Goal: Connect with others: Connect with others

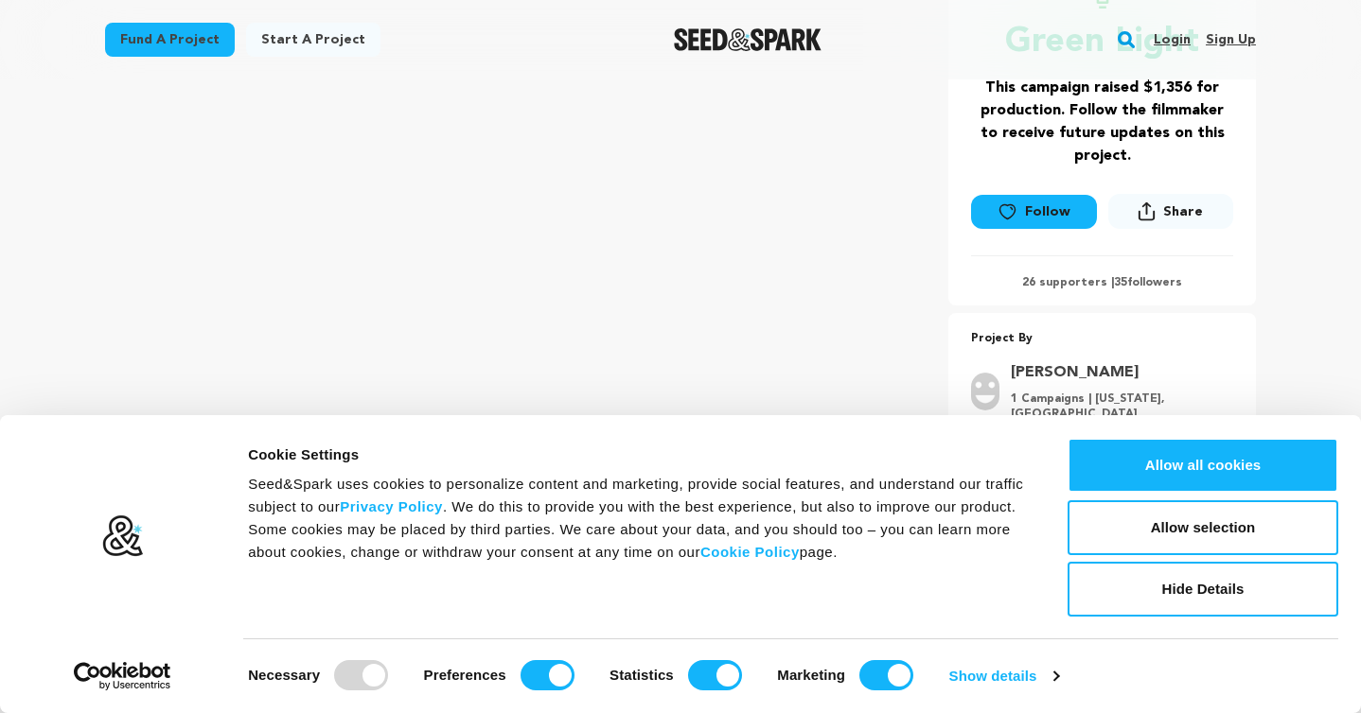
scroll to position [440, 0]
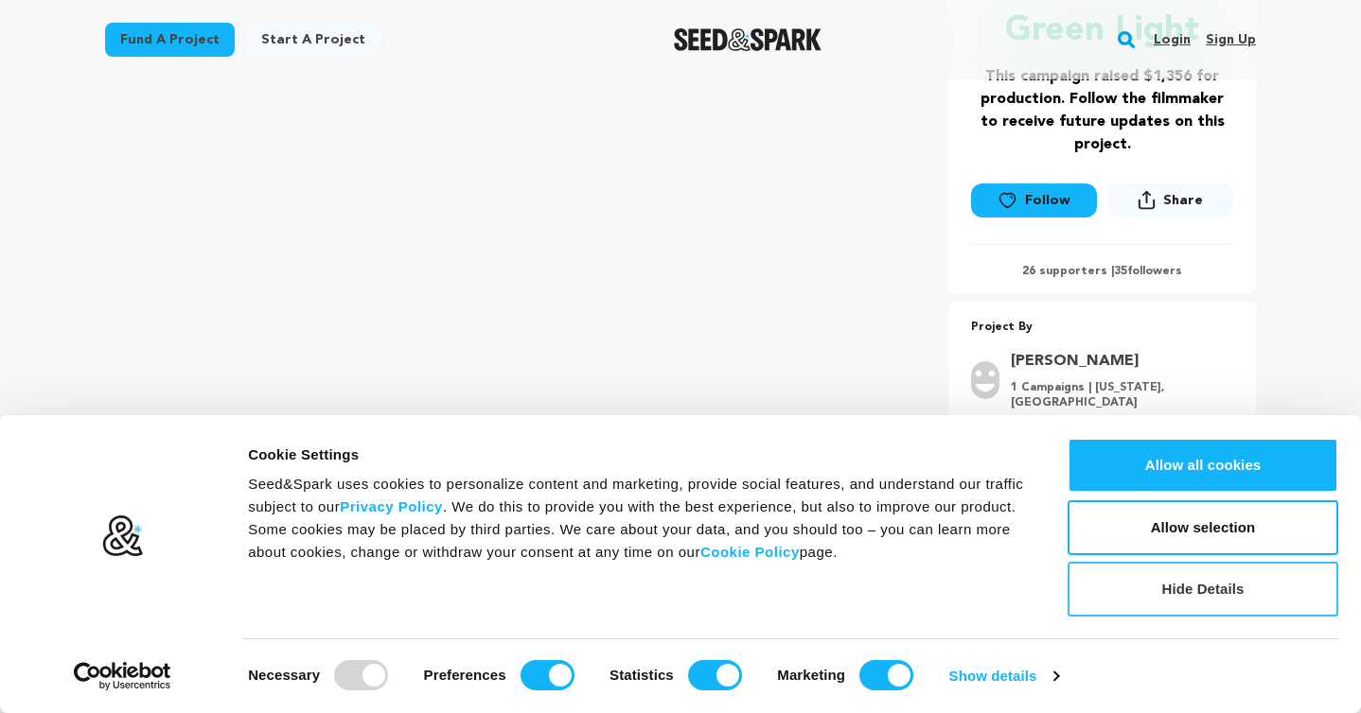
click at [1224, 585] on button "Hide Details" at bounding box center [1202, 589] width 271 height 55
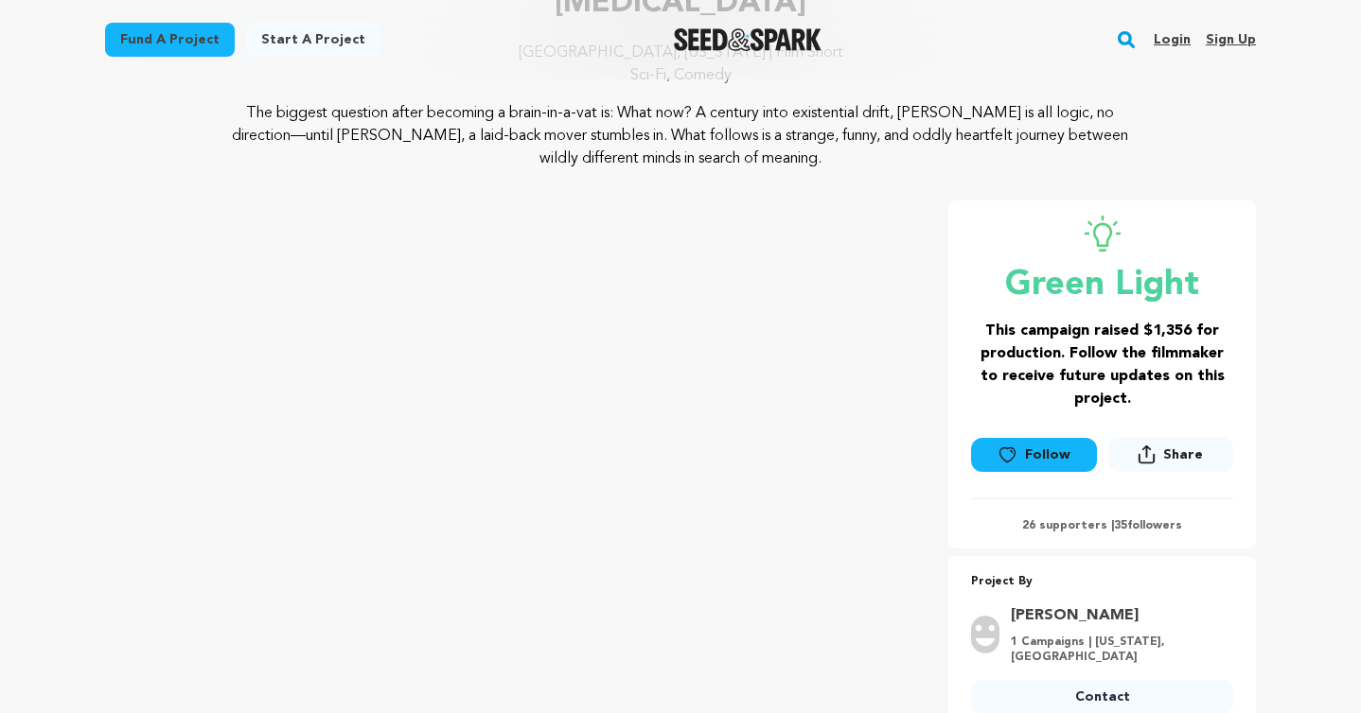
scroll to position [184, 0]
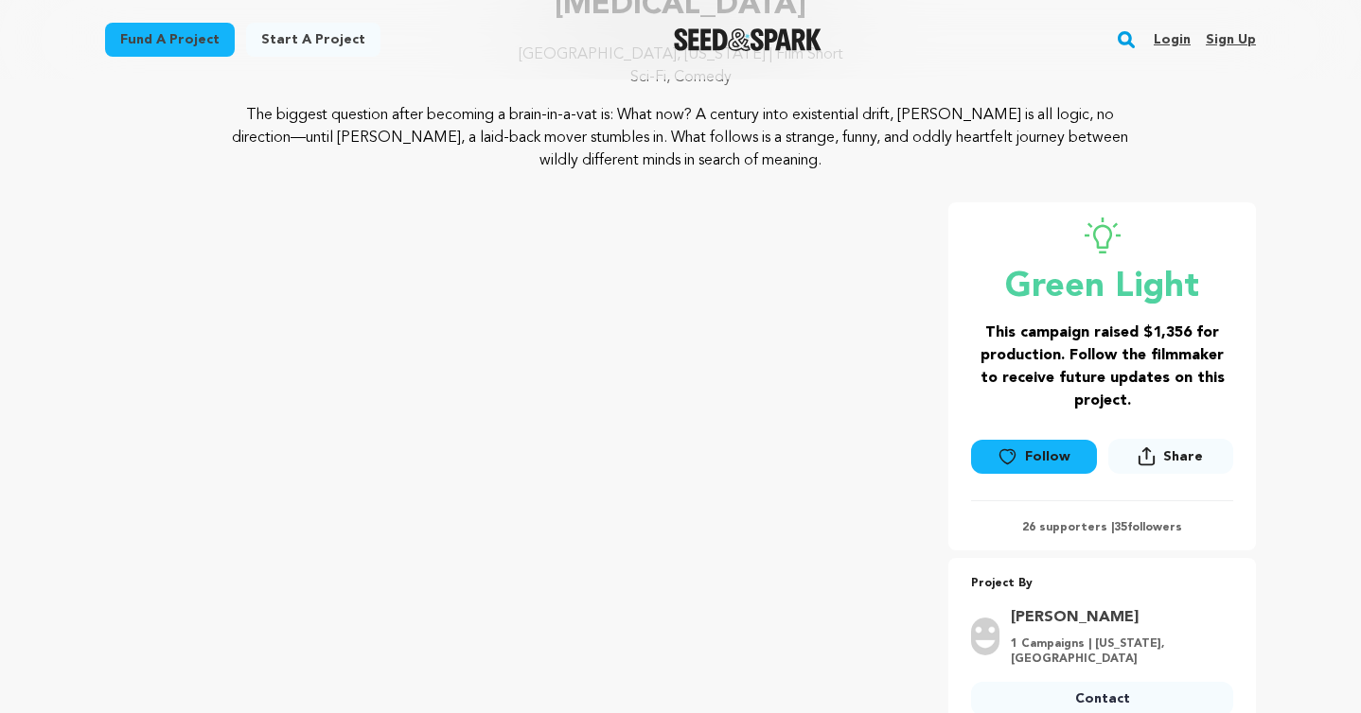
click at [1026, 461] on link "Follow" at bounding box center [1033, 457] width 125 height 34
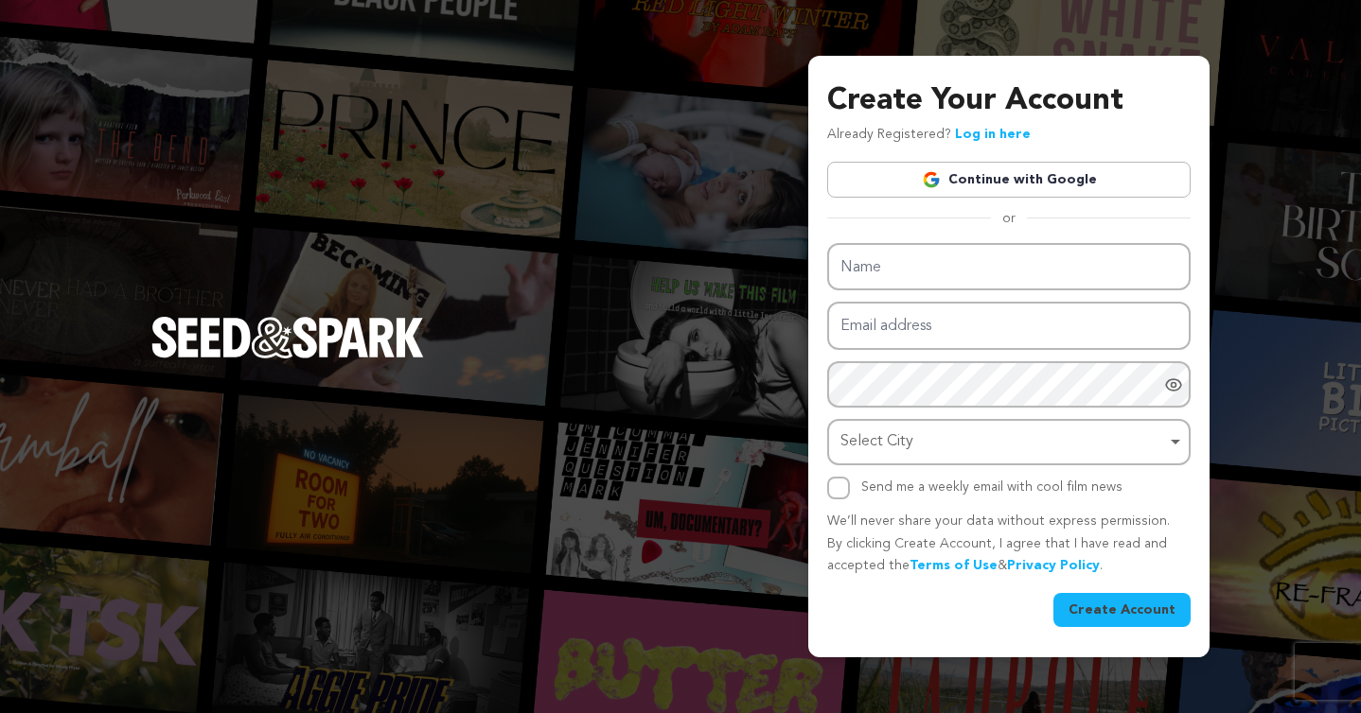
click at [692, 140] on div "Create Your Account Already Registered? Log in here Continue with Google or eyJ…" at bounding box center [680, 356] width 1361 height 713
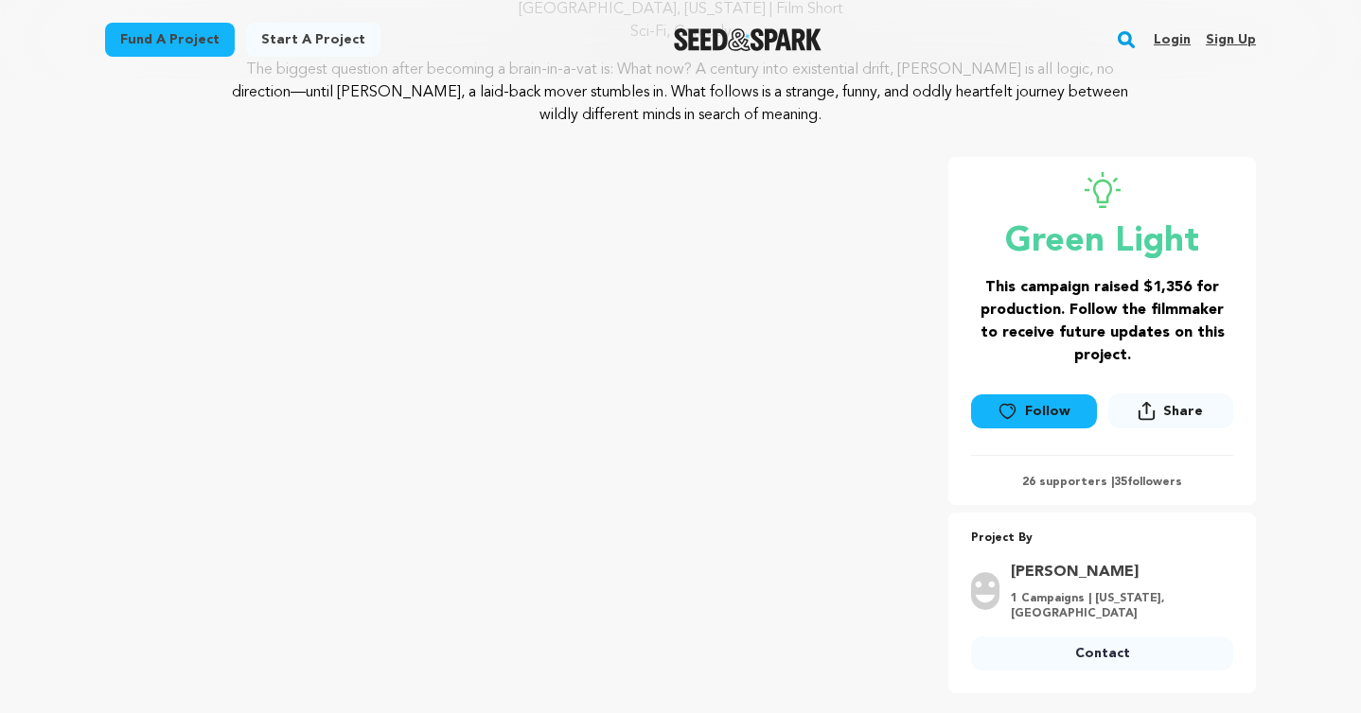
scroll to position [226, 0]
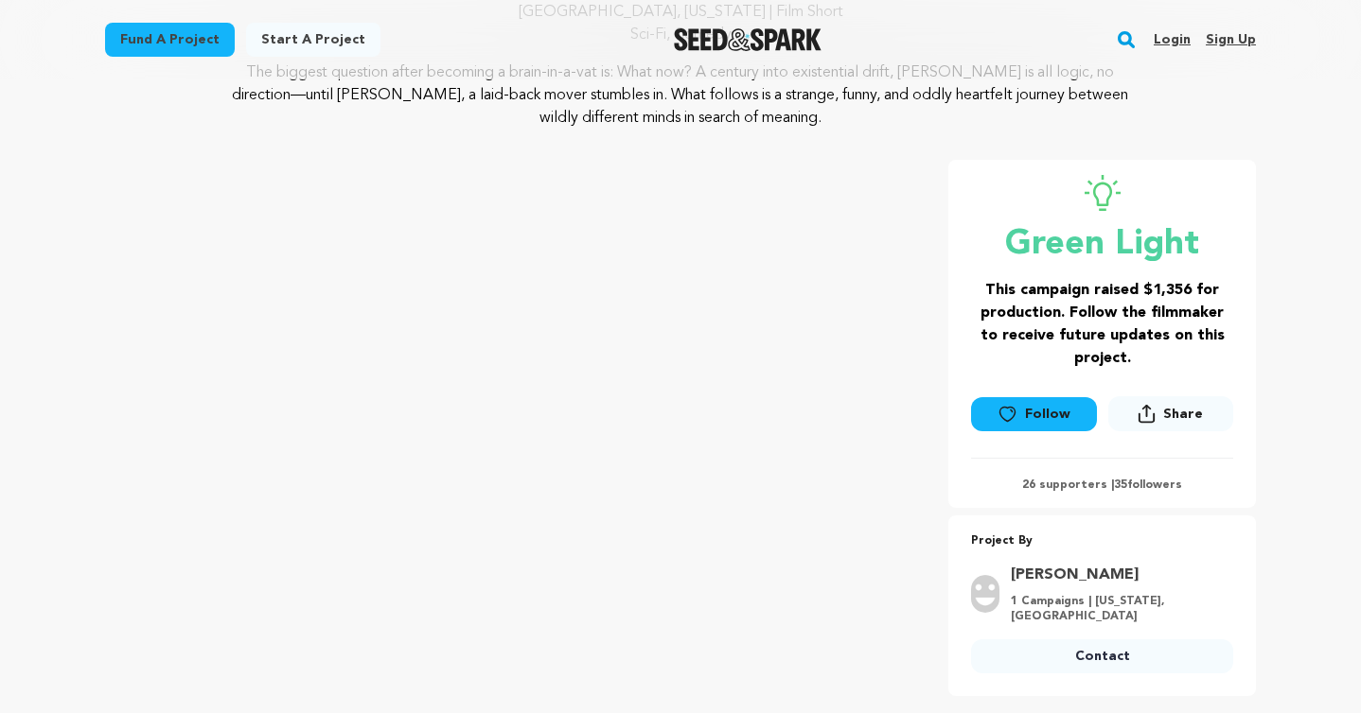
click at [1071, 298] on h3 "This campaign raised $1,356 for production. Follow the filmmaker to receive fut…" at bounding box center [1102, 324] width 262 height 91
click at [1076, 322] on h3 "This campaign raised $1,356 for production. Follow the filmmaker to receive fut…" at bounding box center [1102, 324] width 262 height 91
click at [142, 44] on link "Fund a project" at bounding box center [170, 40] width 130 height 34
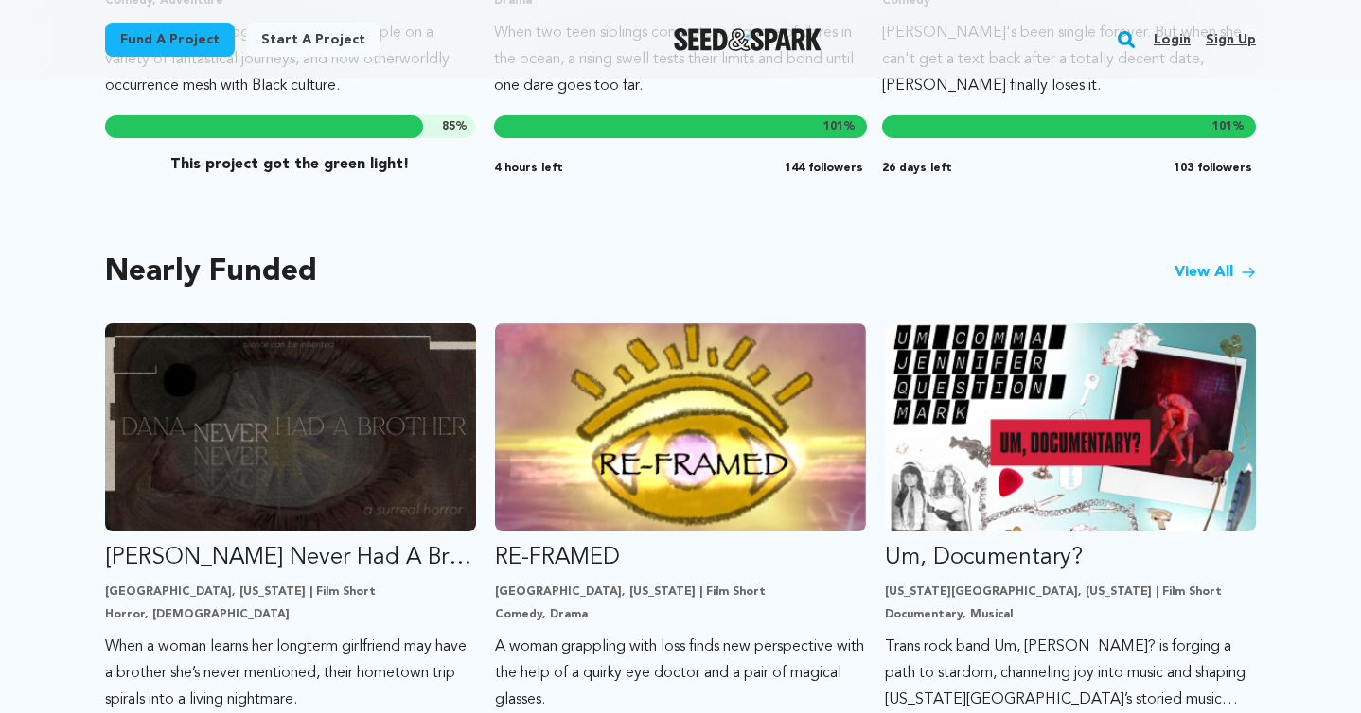
scroll to position [1479, 0]
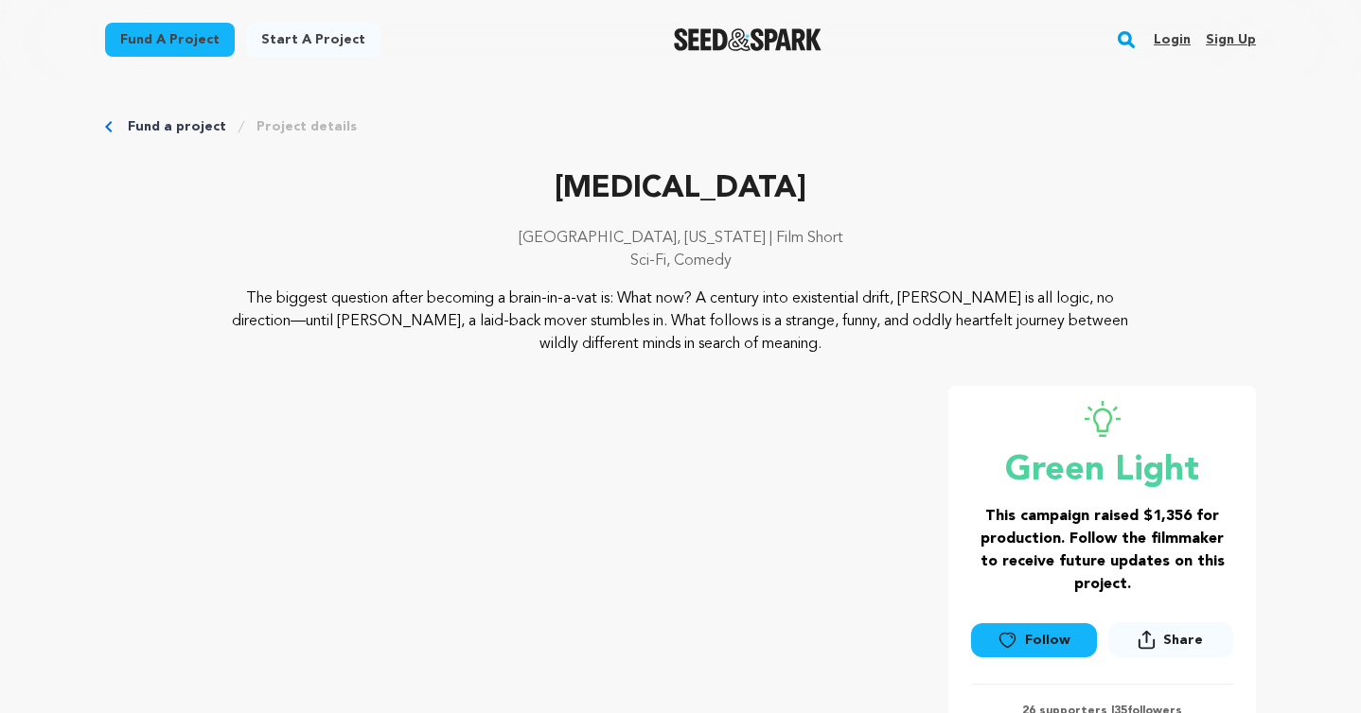
click at [1020, 638] on link "Follow" at bounding box center [1033, 640] width 125 height 34
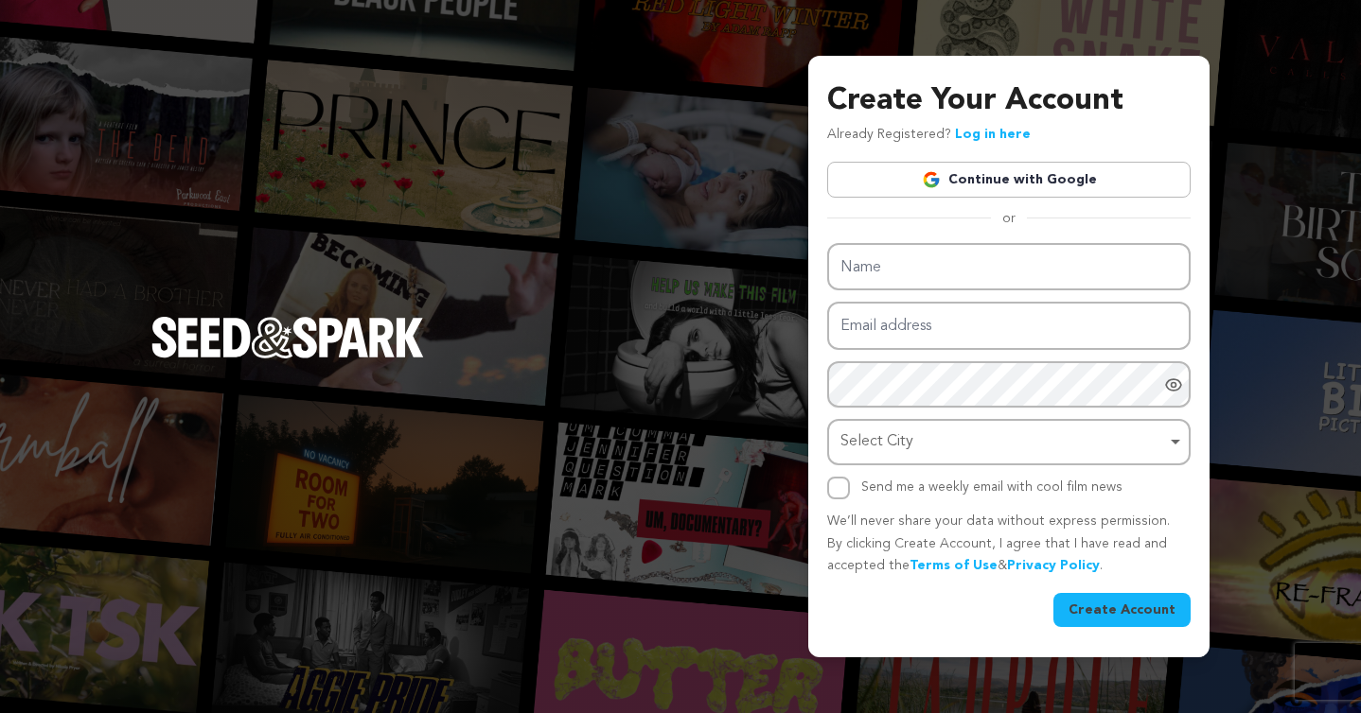
click at [957, 178] on link "Continue with Google" at bounding box center [1008, 180] width 363 height 36
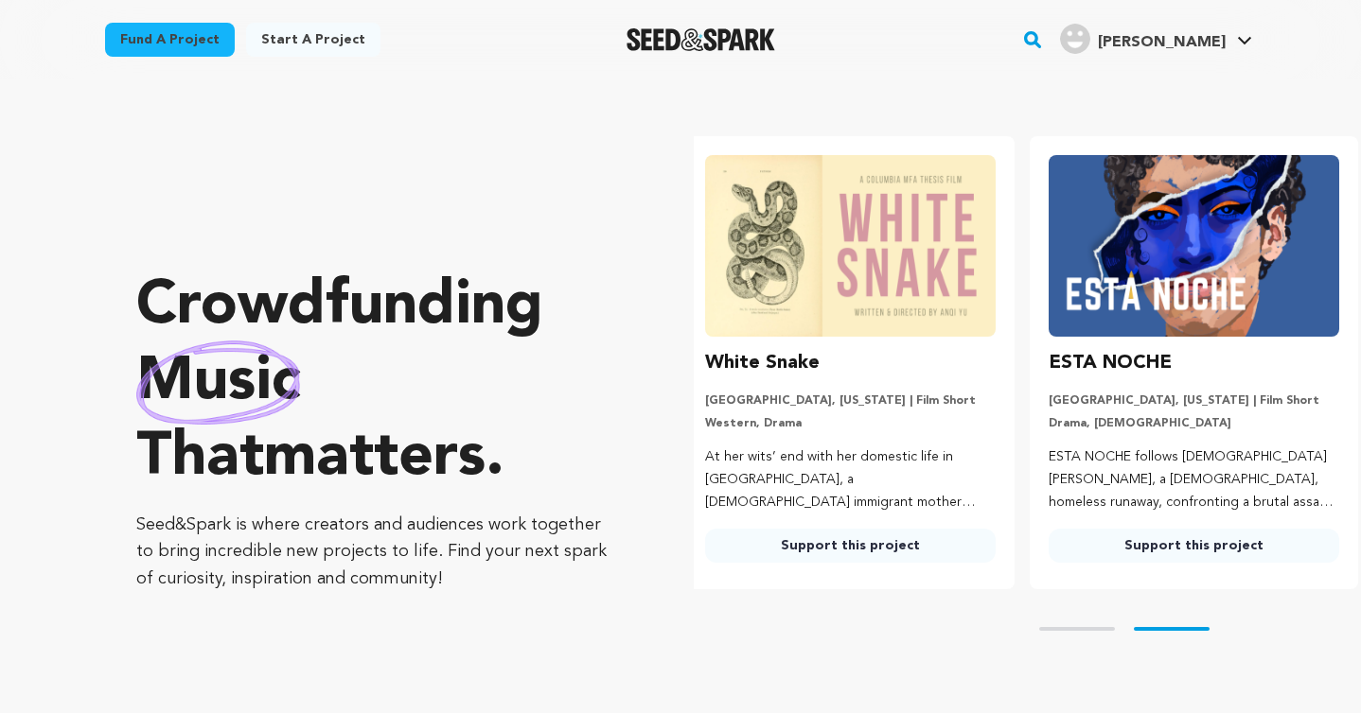
scroll to position [0, 358]
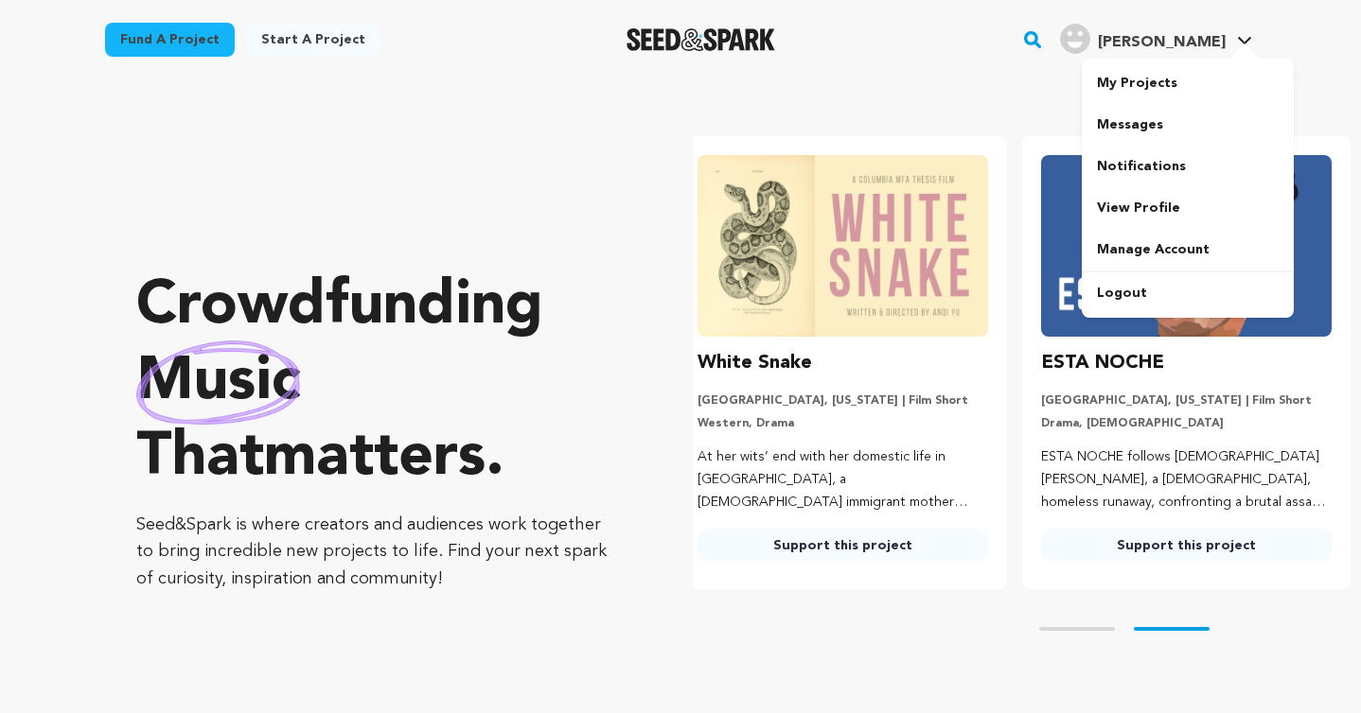
click at [1221, 37] on span "Wright K." at bounding box center [1161, 42] width 128 height 15
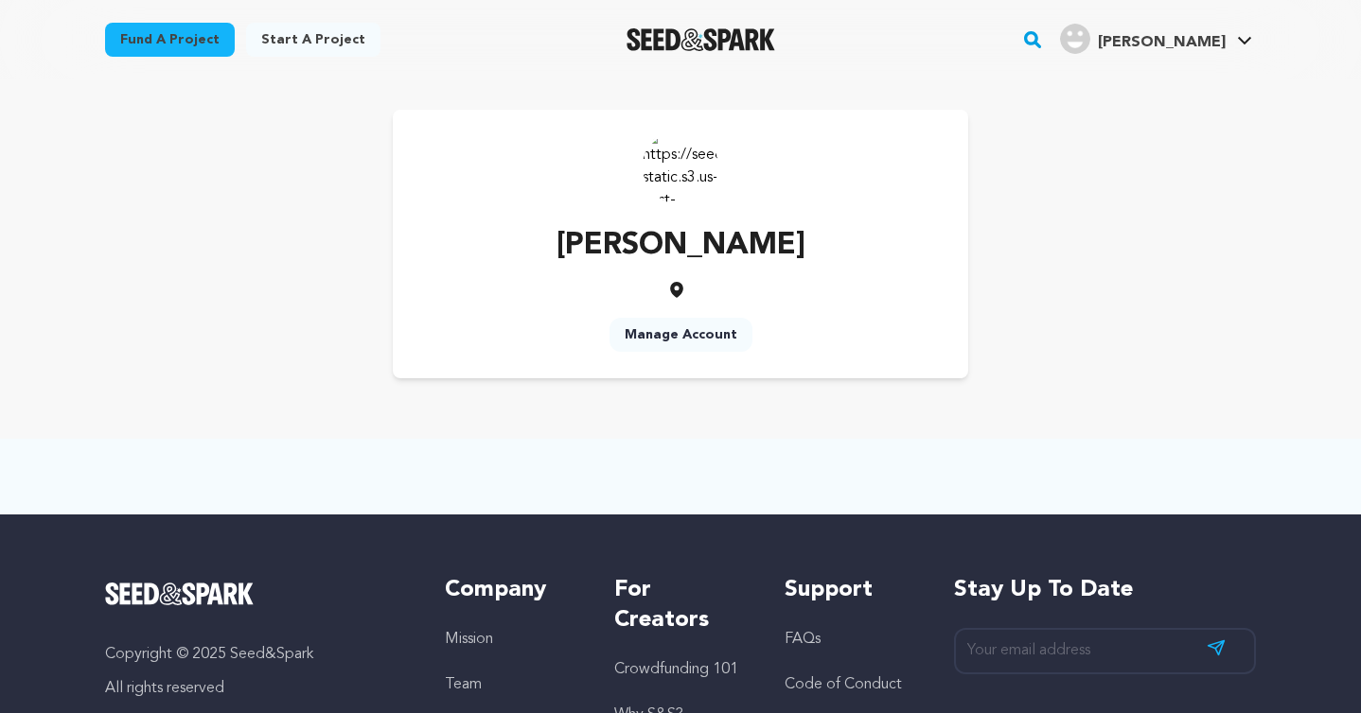
click at [1054, 185] on div "[PERSON_NAME] Manage Account" at bounding box center [680, 244] width 1150 height 269
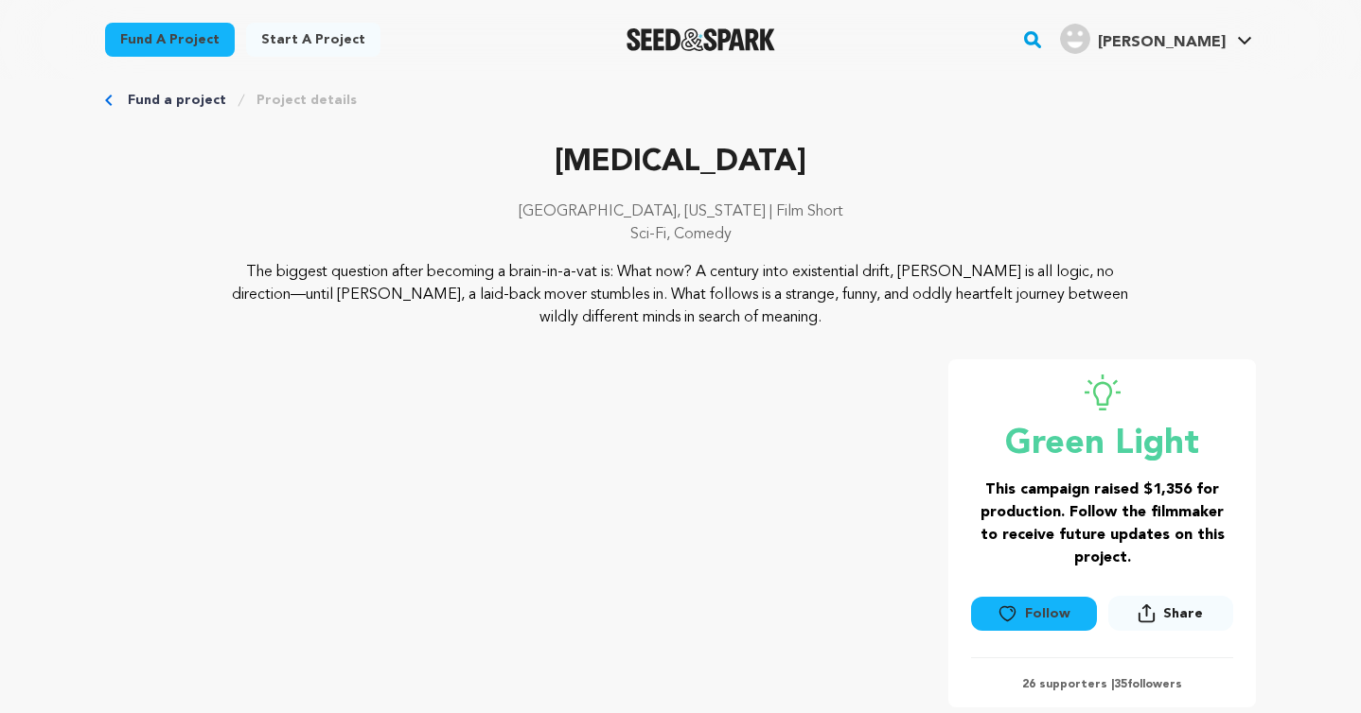
scroll to position [29, 0]
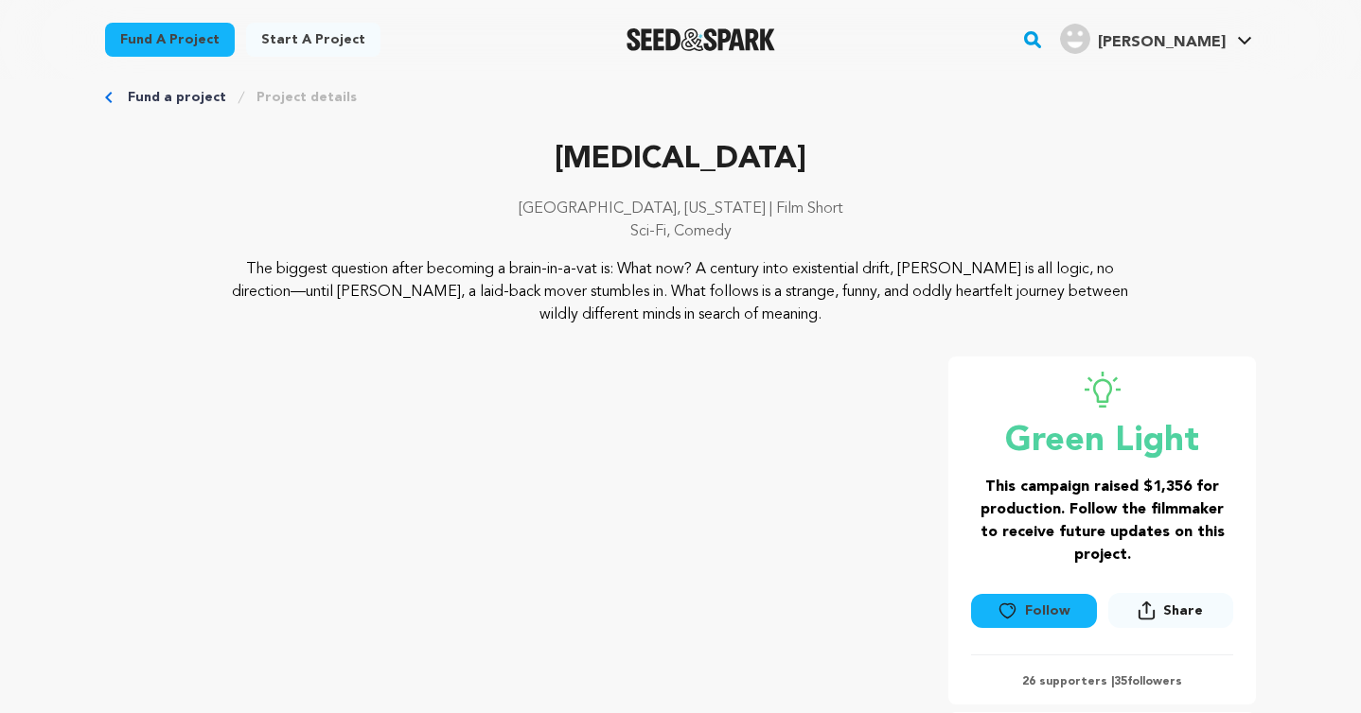
click at [1043, 599] on button "Follow" at bounding box center [1033, 611] width 125 height 34
click at [1221, 216] on p "[GEOGRAPHIC_DATA], [US_STATE] | Film Short" at bounding box center [680, 209] width 1150 height 23
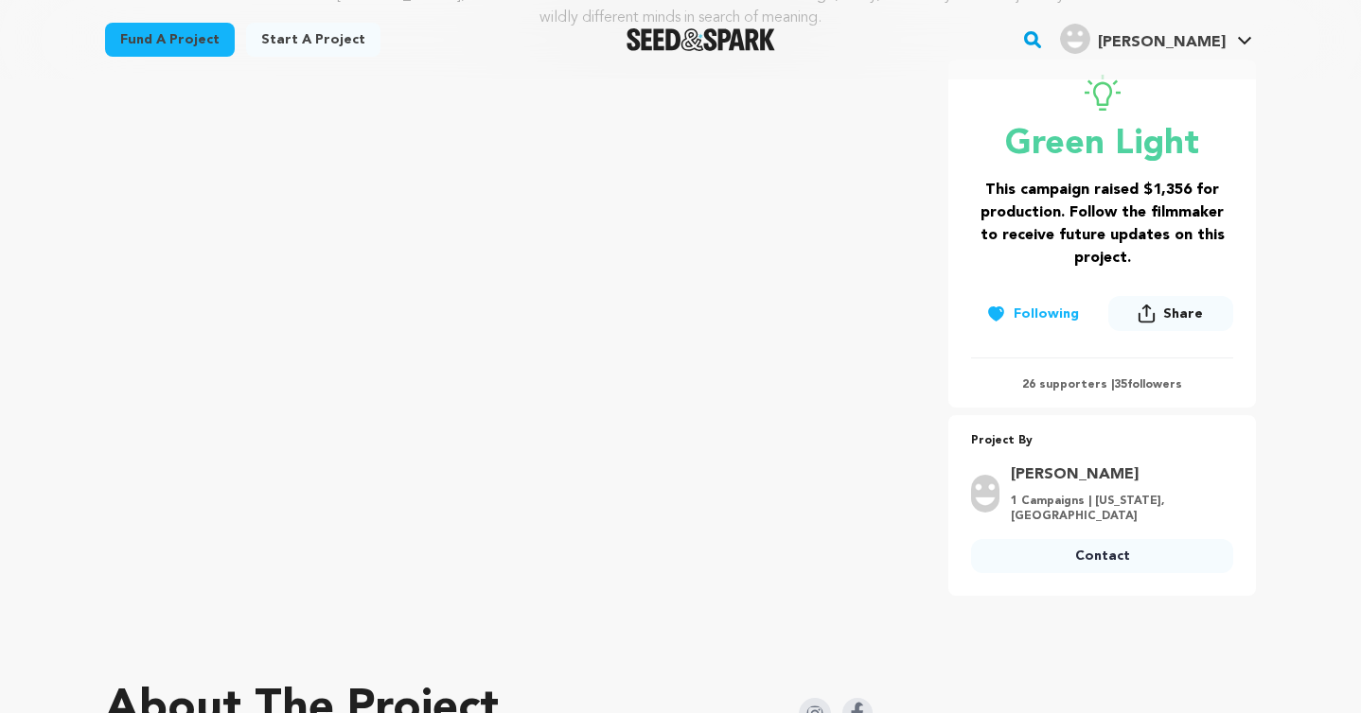
scroll to position [327, 0]
click at [1105, 383] on p "26 supporters | 35 followers" at bounding box center [1102, 384] width 262 height 15
click at [1131, 380] on p "26 supporters | 35 followers" at bounding box center [1102, 384] width 262 height 15
click at [919, 625] on div at bounding box center [680, 640] width 1150 height 30
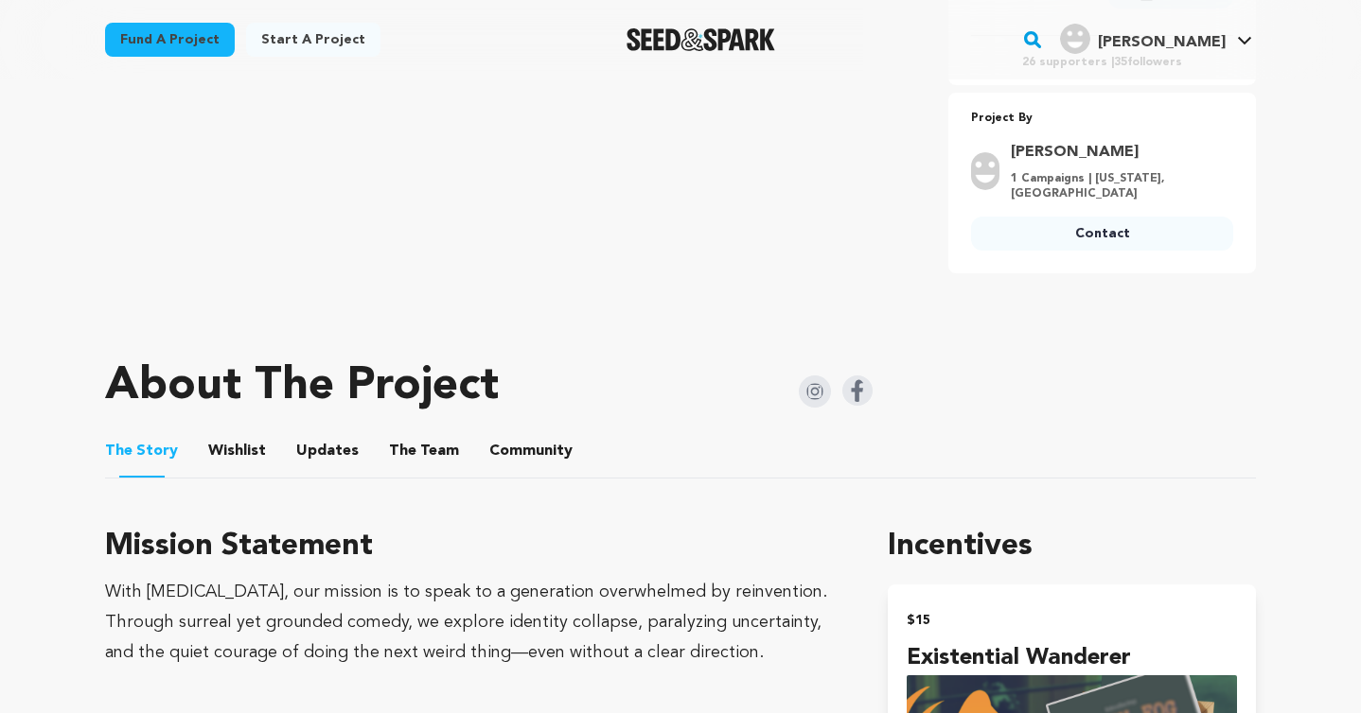
scroll to position [313, 0]
